Goal: Transaction & Acquisition: Subscribe to service/newsletter

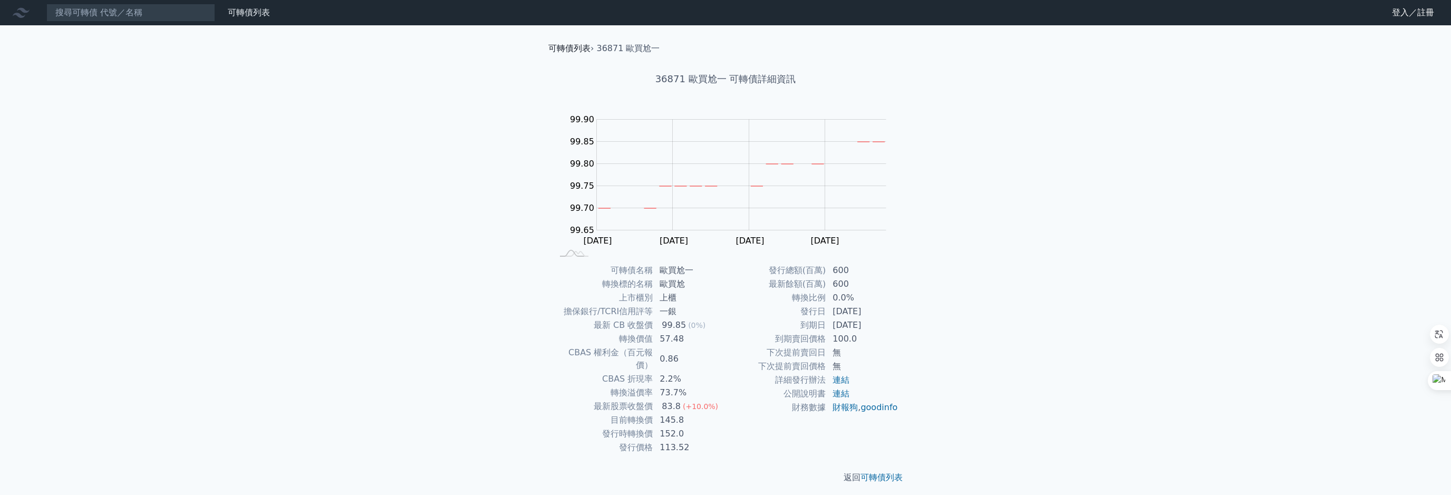
click at [566, 48] on link "可轉債列表" at bounding box center [569, 48] width 42 height 10
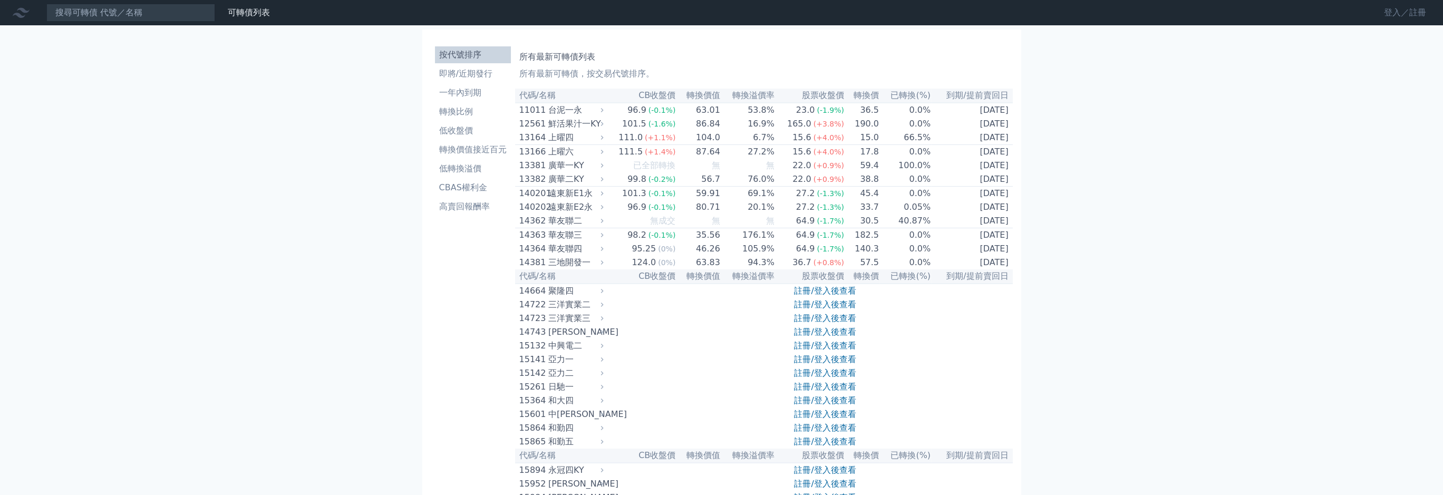
click at [1416, 14] on link "登入／註冊" at bounding box center [1404, 12] width 59 height 17
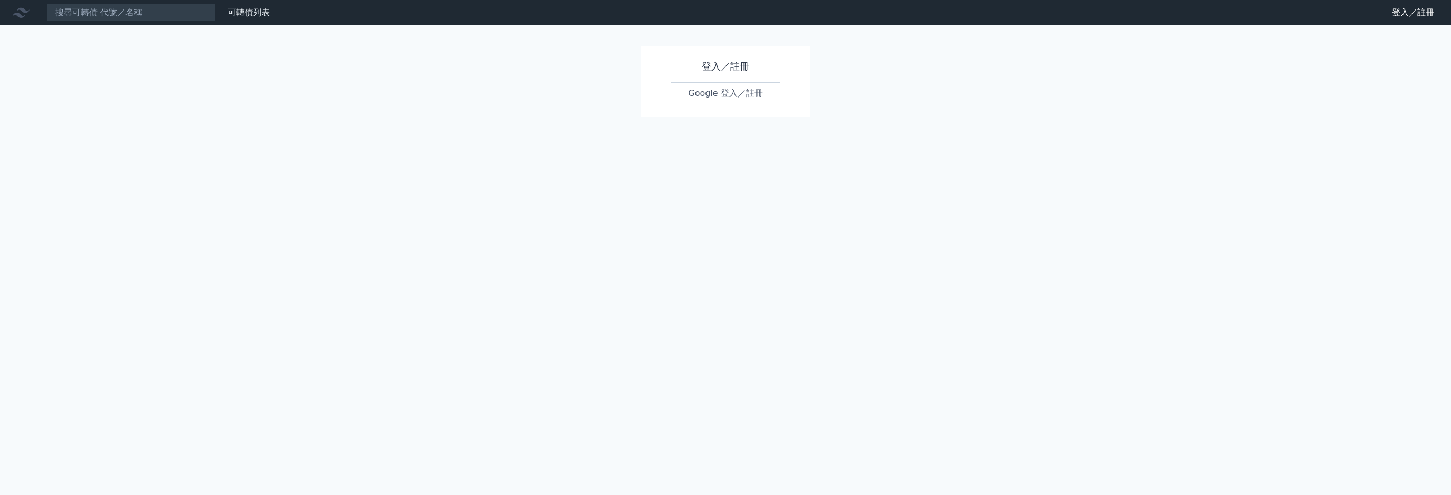
click at [734, 102] on link "Google 登入／註冊" at bounding box center [725, 93] width 110 height 22
